Goal: Find specific page/section: Find specific page/section

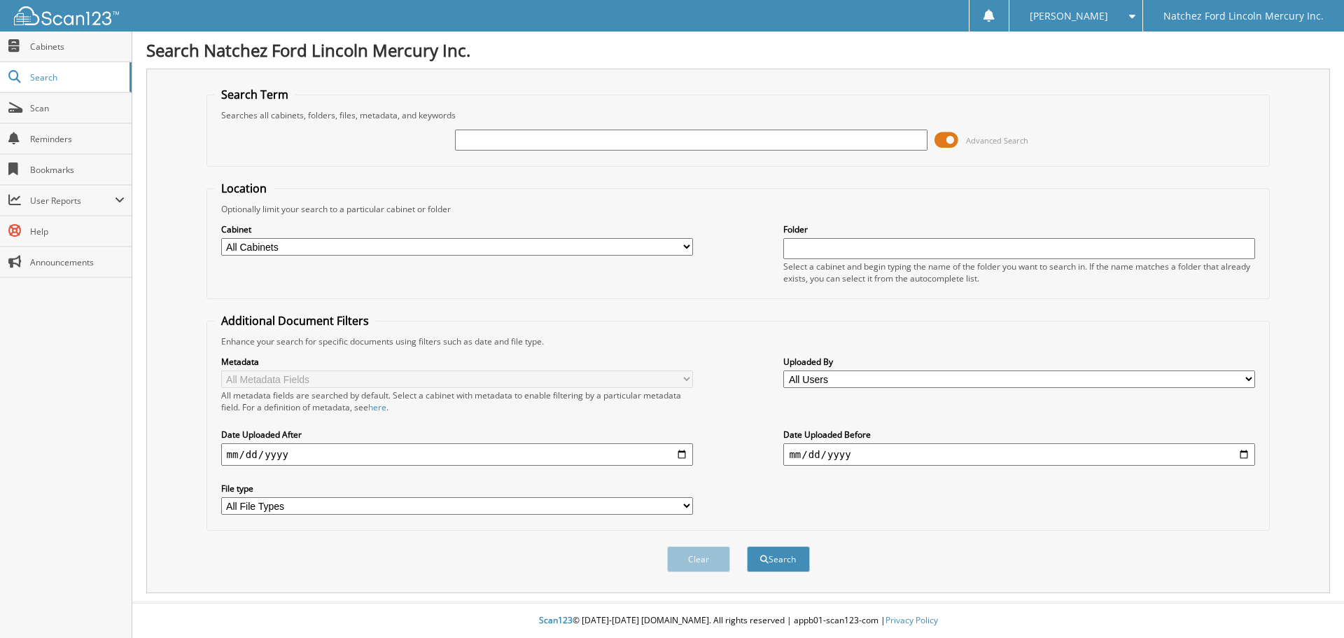
click at [782, 134] on input "text" at bounding box center [691, 139] width 472 height 21
type input "[PERSON_NAME]"
click at [747, 546] on button "Search" at bounding box center [778, 559] width 63 height 26
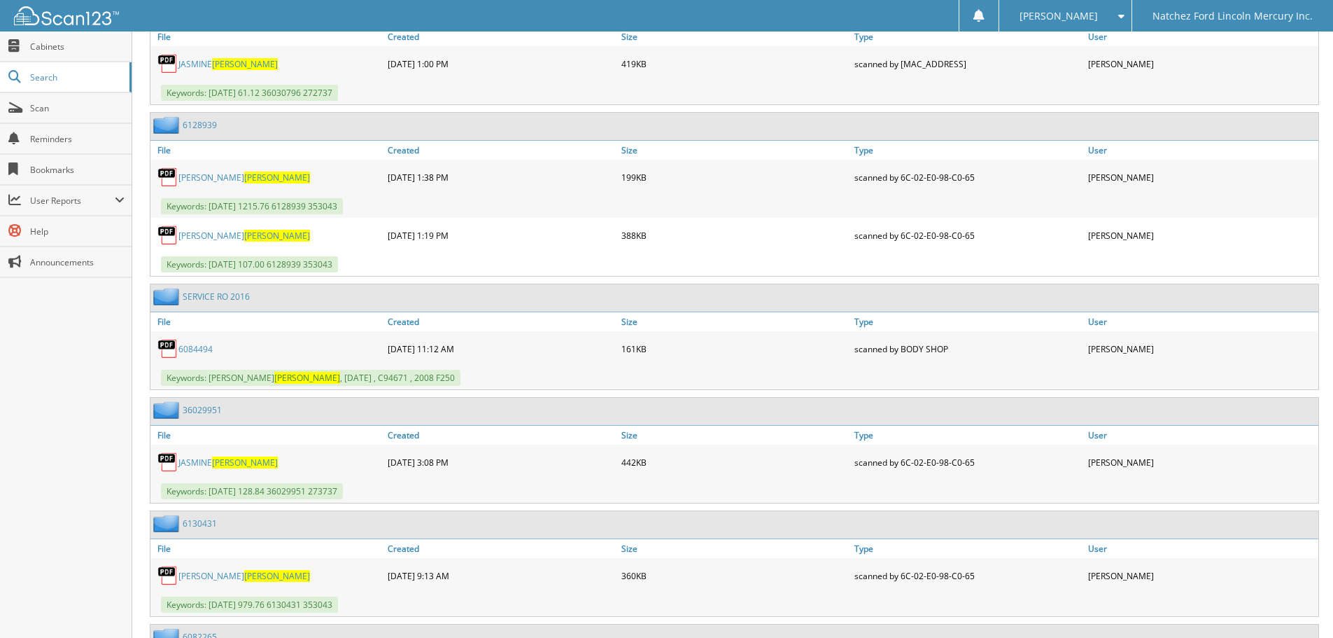
scroll to position [1260, 0]
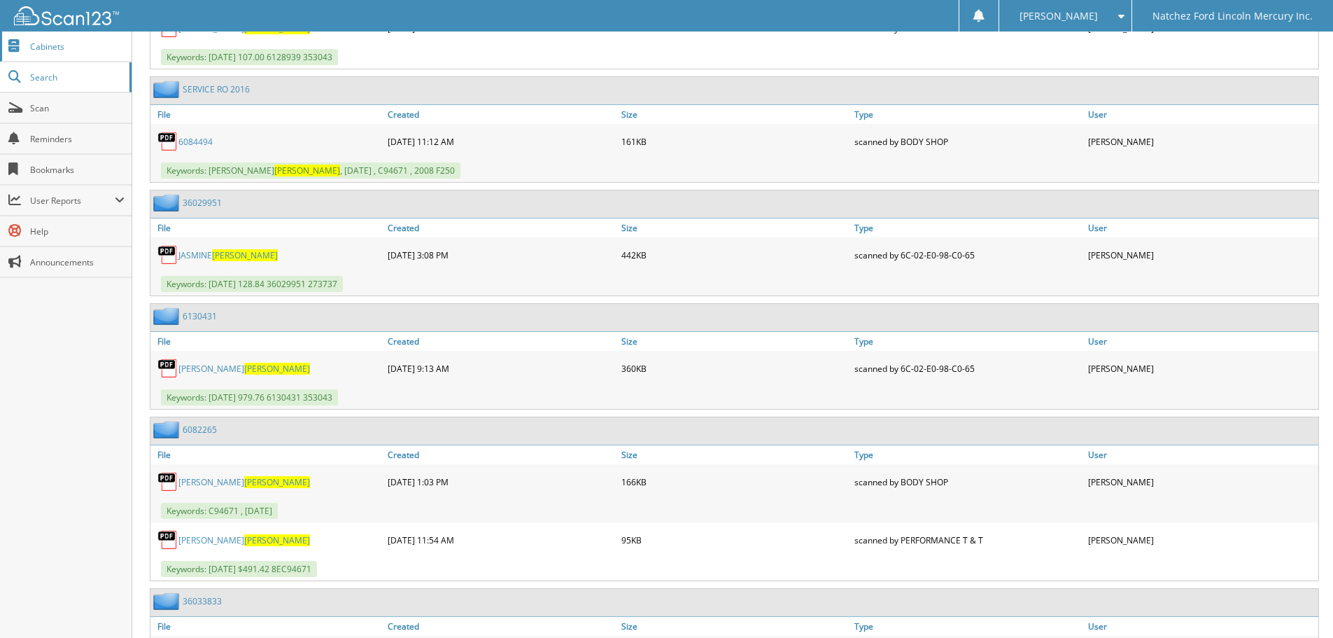
click at [53, 42] on span "Cabinets" at bounding box center [77, 47] width 94 height 12
